Goal: Find specific page/section: Find specific page/section

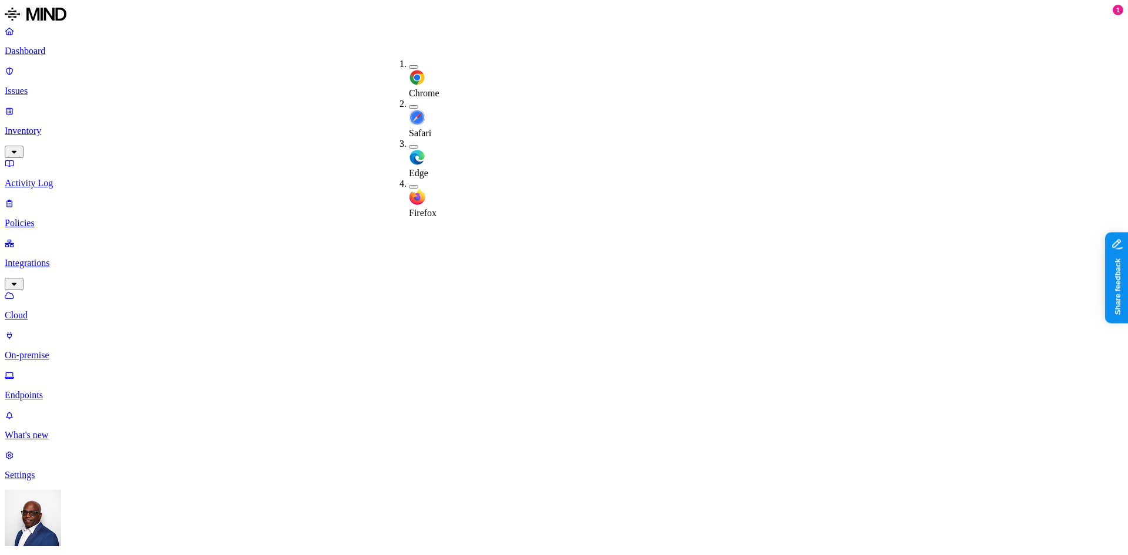
click at [59, 350] on p "On-premise" at bounding box center [564, 355] width 1118 height 11
click at [55, 310] on p "Cloud" at bounding box center [564, 315] width 1118 height 11
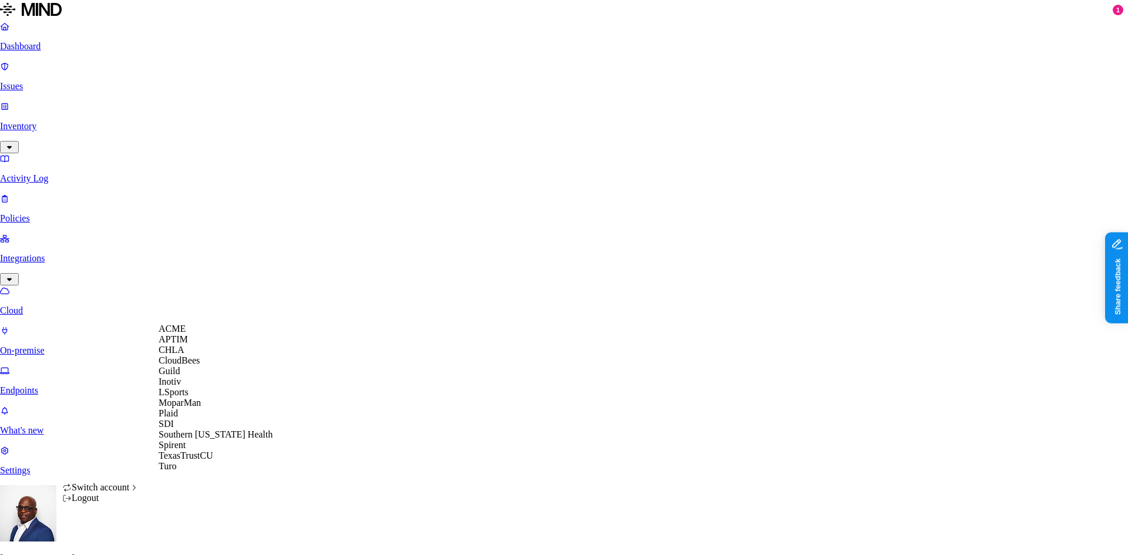
scroll to position [2, 0]
click at [193, 365] on span "CloudBees" at bounding box center [179, 360] width 41 height 10
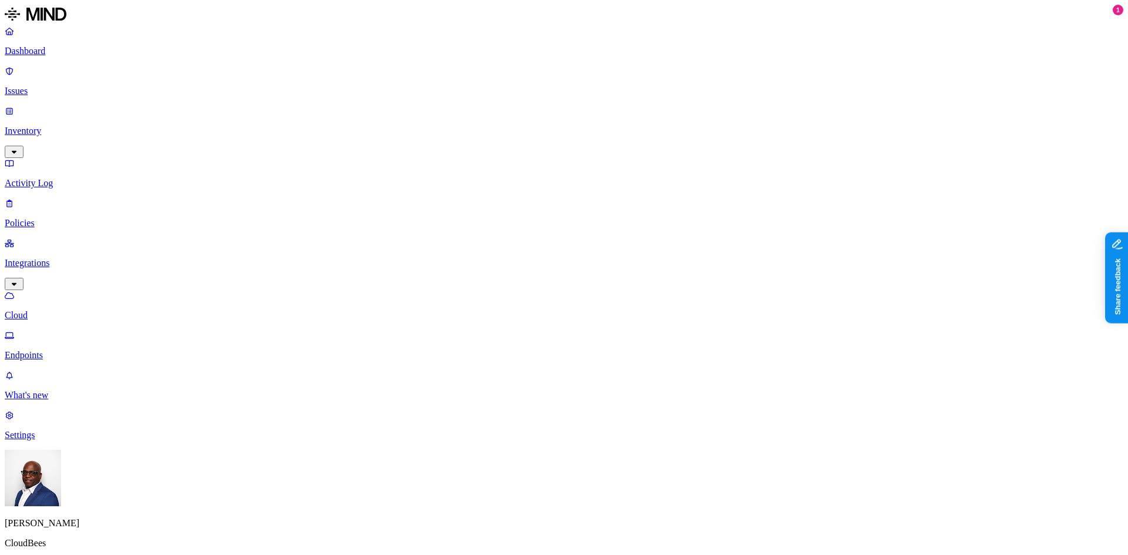
click at [41, 48] on p "Dashboard" at bounding box center [564, 51] width 1118 height 11
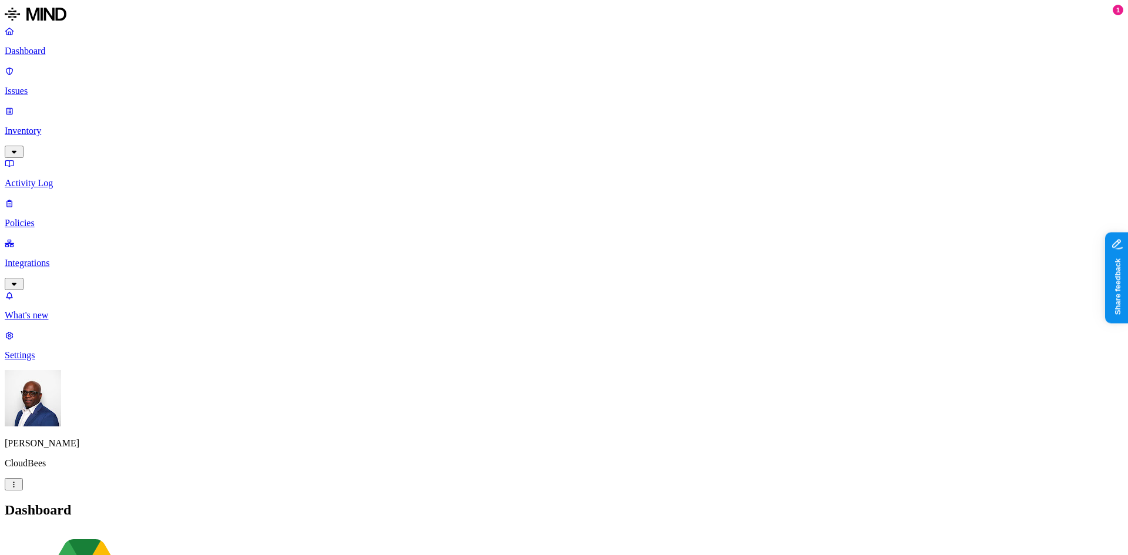
click at [48, 126] on p "Inventory" at bounding box center [564, 131] width 1118 height 11
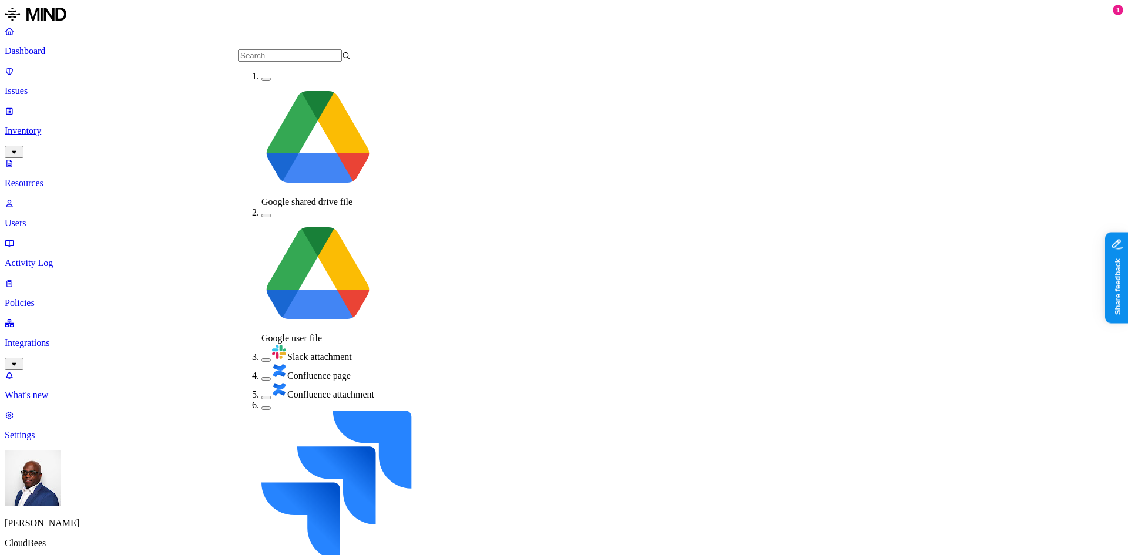
scroll to position [100, 0]
drag, startPoint x: 251, startPoint y: 187, endPoint x: 257, endPoint y: 193, distance: 8.3
